Goal: Find specific page/section: Find specific page/section

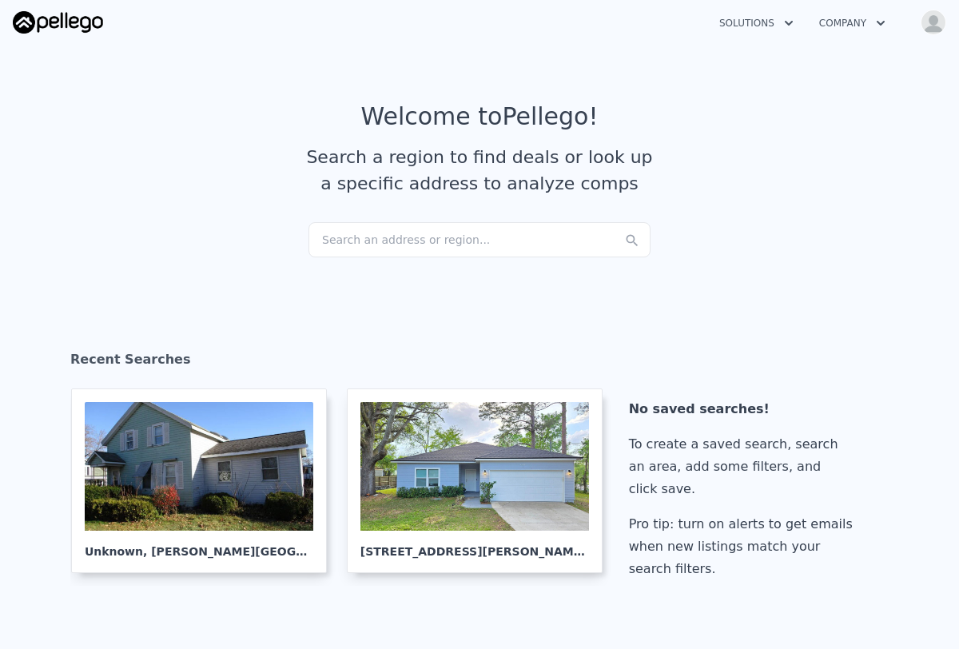
click at [457, 241] on div "Search an address or region..." at bounding box center [479, 239] width 342 height 35
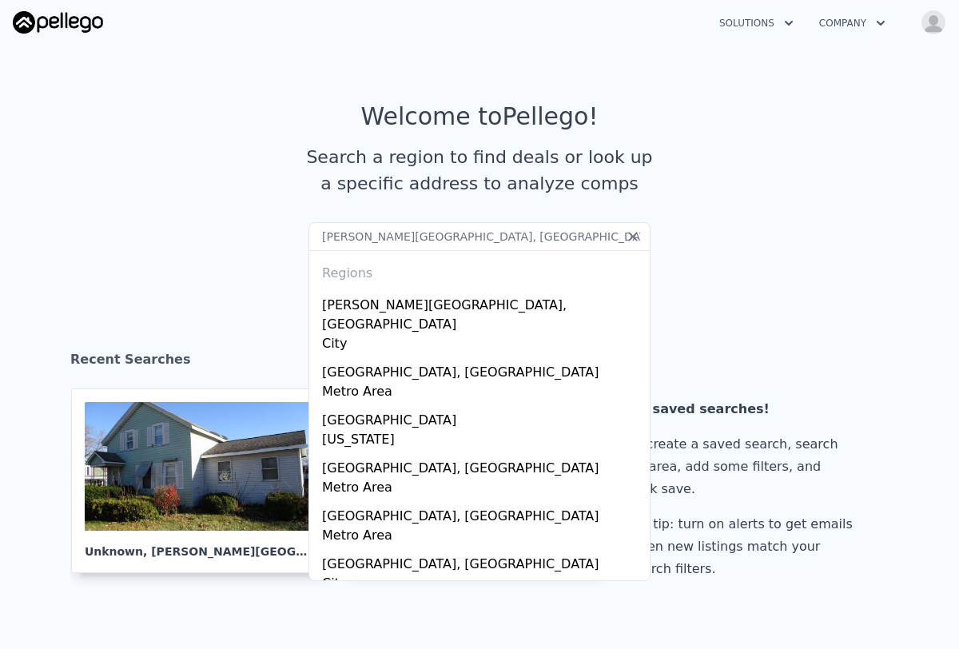
click at [553, 242] on input "[PERSON_NAME][GEOGRAPHIC_DATA], [GEOGRAPHIC_DATA]" at bounding box center [479, 236] width 342 height 29
paste input "[STREET_ADDRESS],"
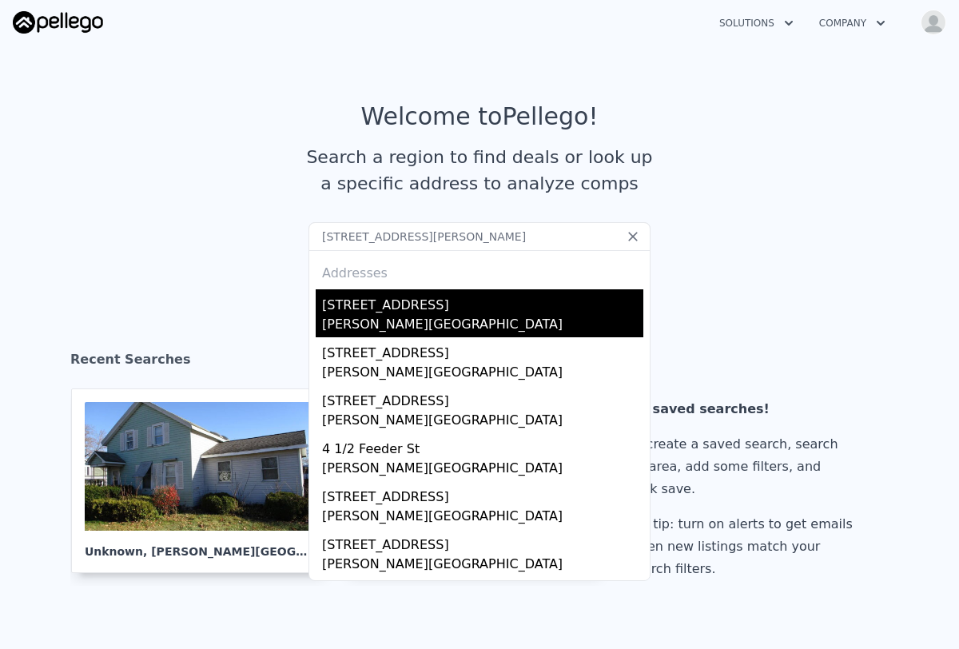
type input "[STREET_ADDRESS][PERSON_NAME]"
click at [443, 316] on div "[PERSON_NAME][GEOGRAPHIC_DATA]" at bounding box center [482, 326] width 321 height 22
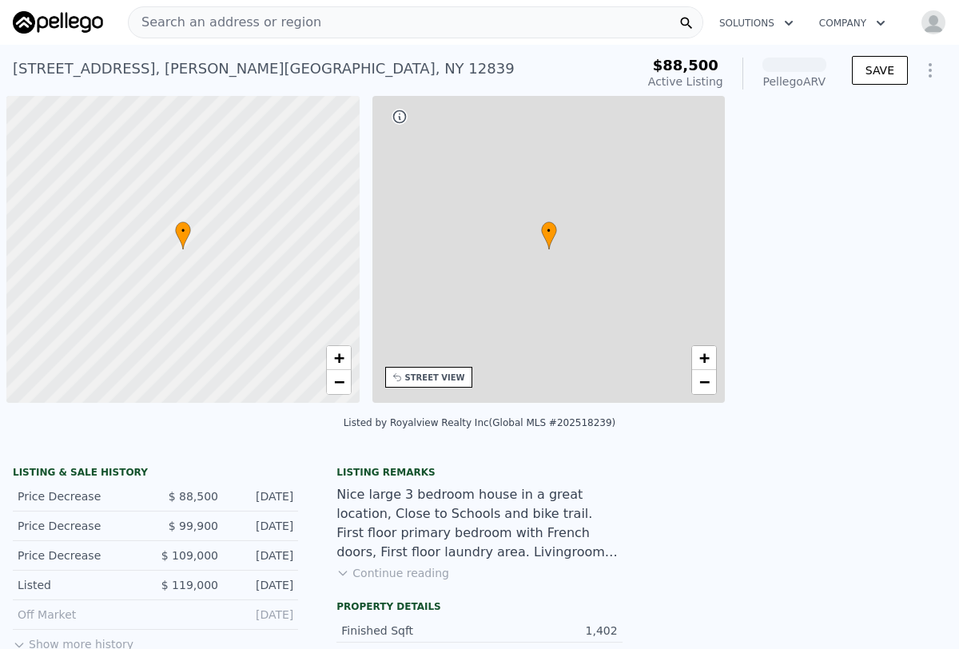
scroll to position [0, 6]
